Goal: Information Seeking & Learning: Learn about a topic

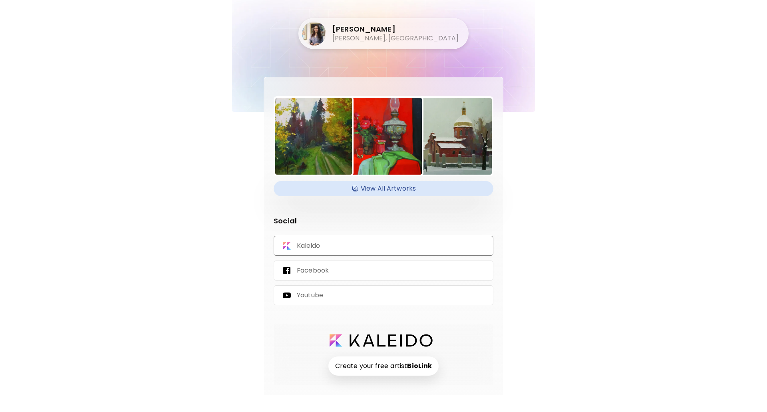
click at [327, 245] on div "Kaleido" at bounding box center [384, 246] width 220 height 20
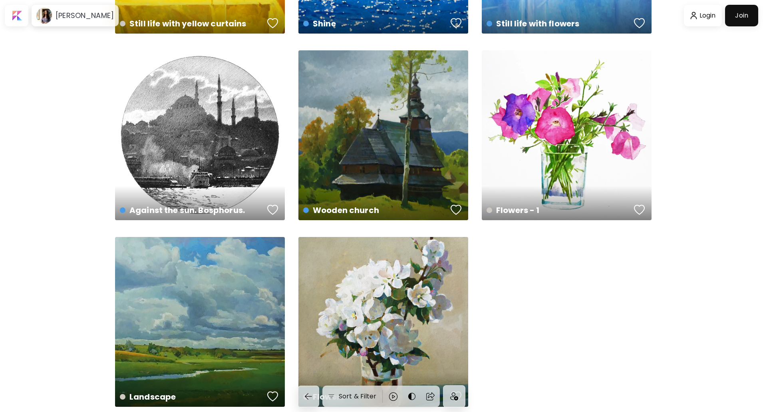
scroll to position [952, 0]
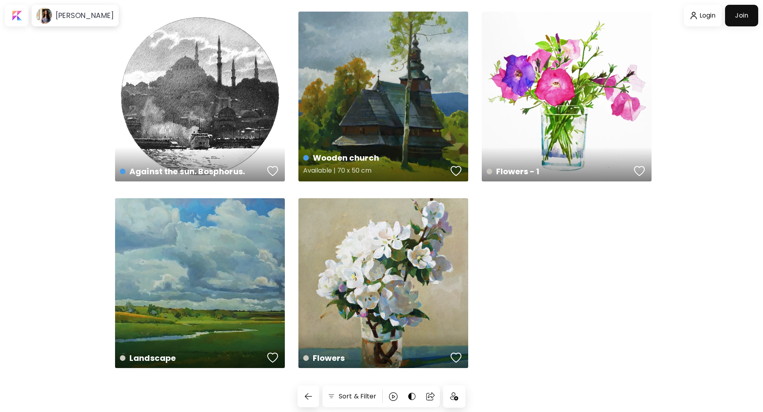
click at [391, 95] on div "Wooden [DEMOGRAPHIC_DATA] Available | 70 x 50 cm" at bounding box center [383, 97] width 170 height 170
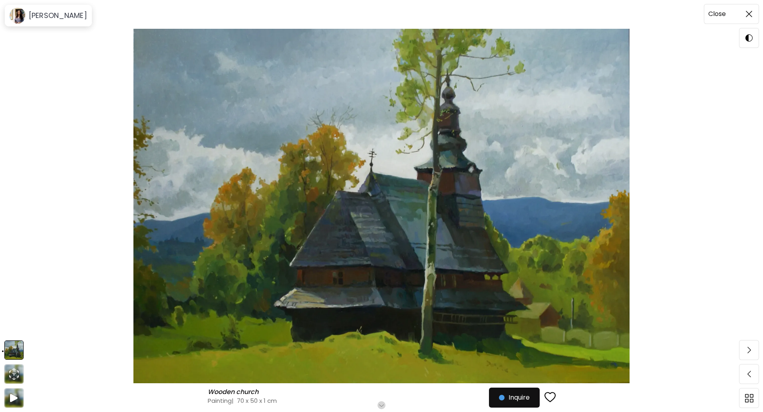
click at [747, 17] on img at bounding box center [749, 14] width 6 height 6
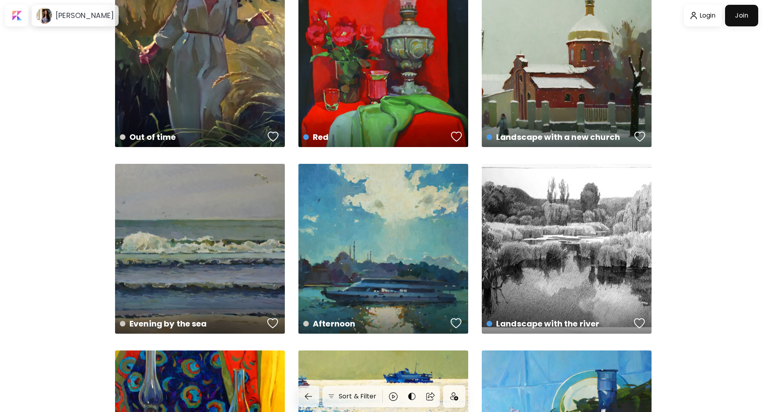
scroll to position [359, 0]
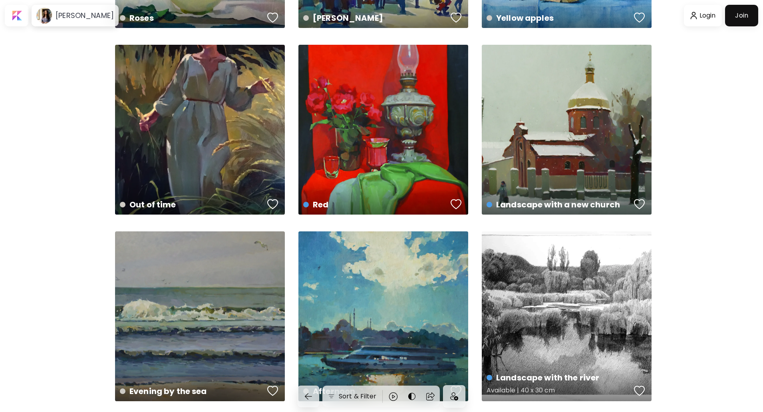
click at [571, 357] on div "Landscape with the river Available | 40 x 30 cm" at bounding box center [567, 316] width 170 height 170
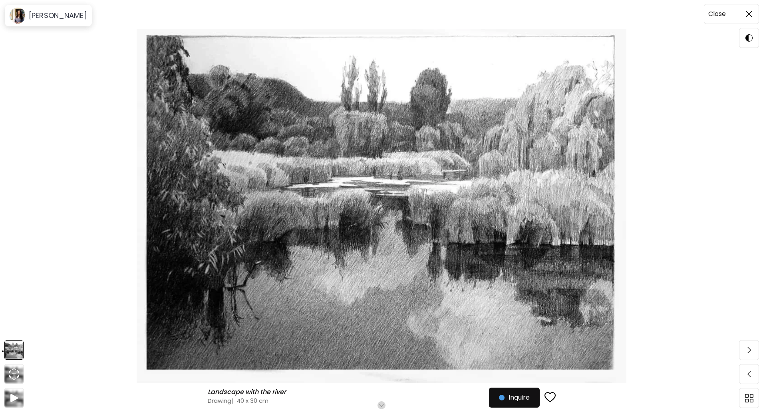
click at [749, 11] on img at bounding box center [749, 14] width 6 height 6
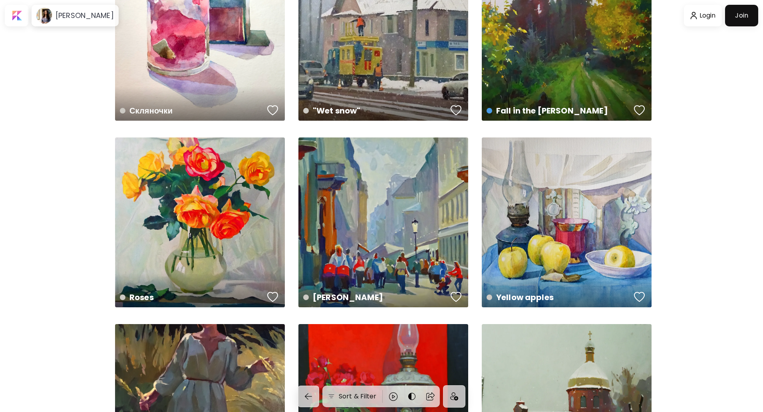
scroll to position [80, 0]
click at [582, 209] on div "Yellow apples Available | 40 x 30 cm" at bounding box center [567, 223] width 170 height 170
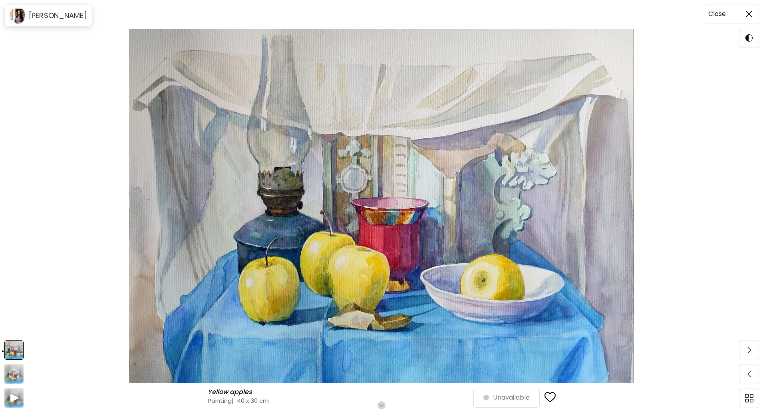
click at [747, 15] on img at bounding box center [749, 14] width 6 height 6
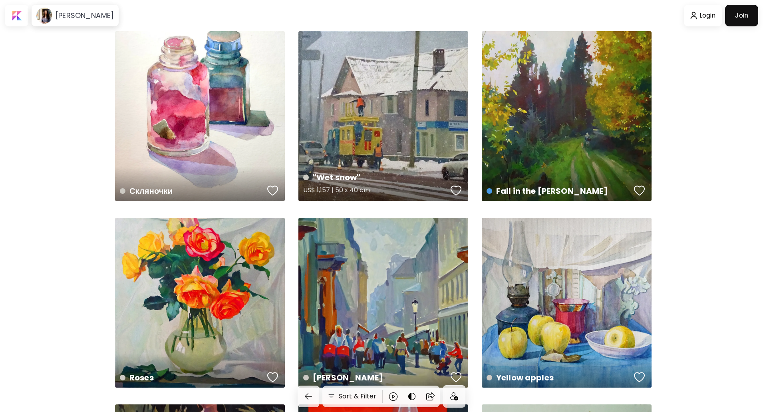
click at [381, 118] on div ""Wet snow" US$ 1,157 | 50 x 40 cm" at bounding box center [383, 116] width 170 height 170
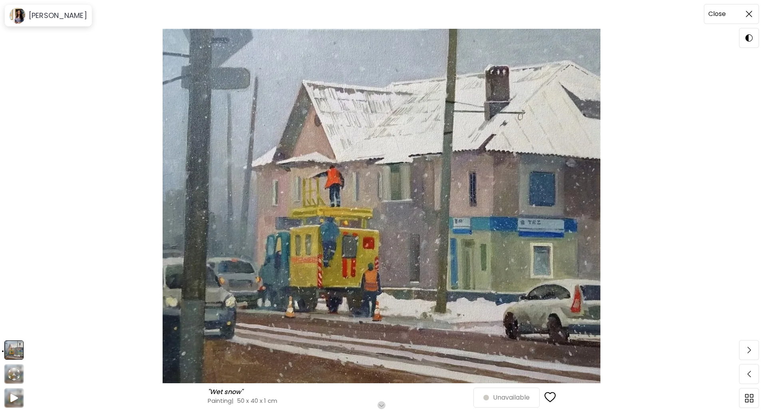
click at [748, 12] on img at bounding box center [749, 14] width 6 height 6
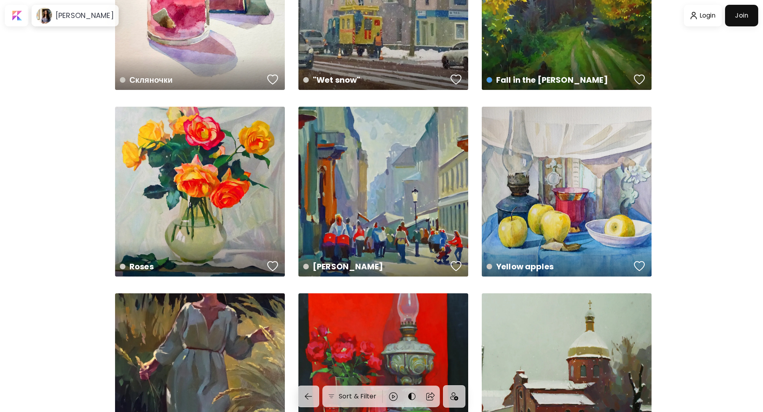
scroll to position [319, 0]
